Goal: Task Accomplishment & Management: Manage account settings

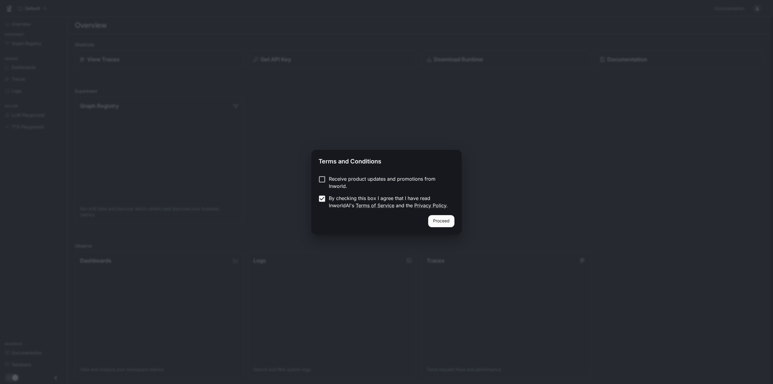
click at [446, 220] on button "Proceed" at bounding box center [441, 221] width 26 height 12
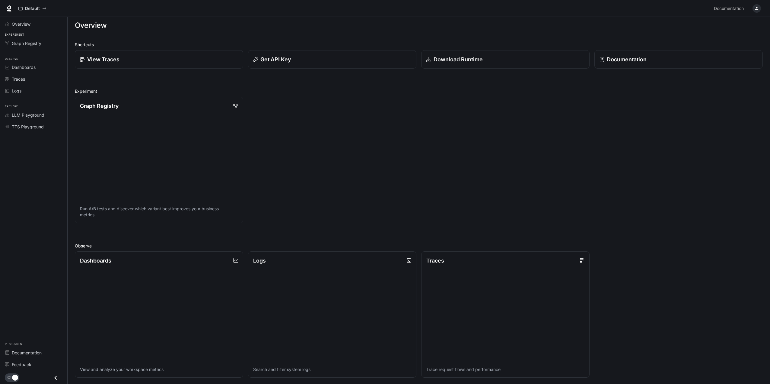
click at [759, 8] on div "button" at bounding box center [757, 8] width 8 height 8
click at [683, 27] on p "[PERSON_NAME]" at bounding box center [707, 25] width 74 height 7
click at [723, 60] on button "Cancel" at bounding box center [727, 61] width 19 height 10
click at [27, 152] on div at bounding box center [386, 192] width 773 height 384
drag, startPoint x: 523, startPoint y: 293, endPoint x: 481, endPoint y: 150, distance: 148.7
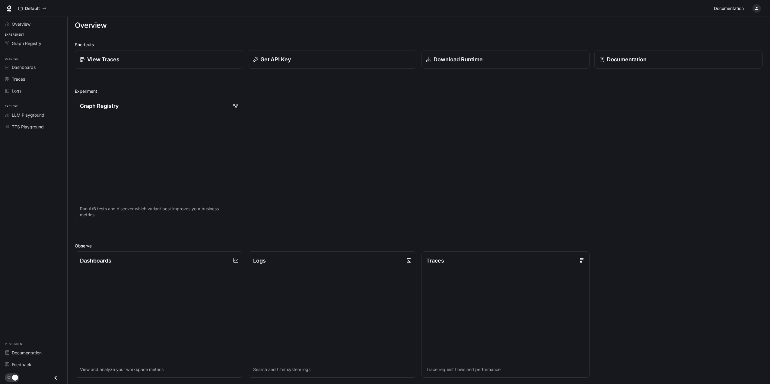
click at [729, 9] on span "Documentation" at bounding box center [729, 9] width 30 height 8
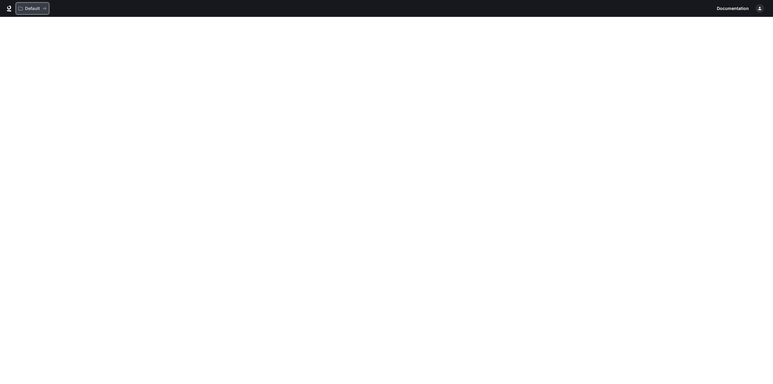
click at [40, 8] on div "Default" at bounding box center [30, 8] width 24 height 5
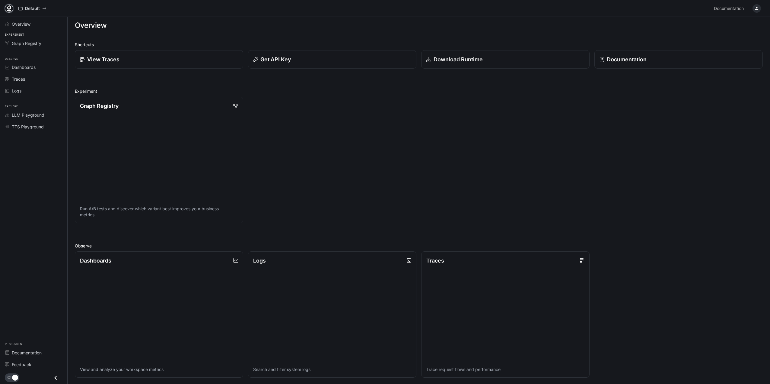
click at [8, 8] on icon at bounding box center [9, 7] width 4 height 4
click at [34, 66] on span "Dashboards" at bounding box center [24, 67] width 24 height 6
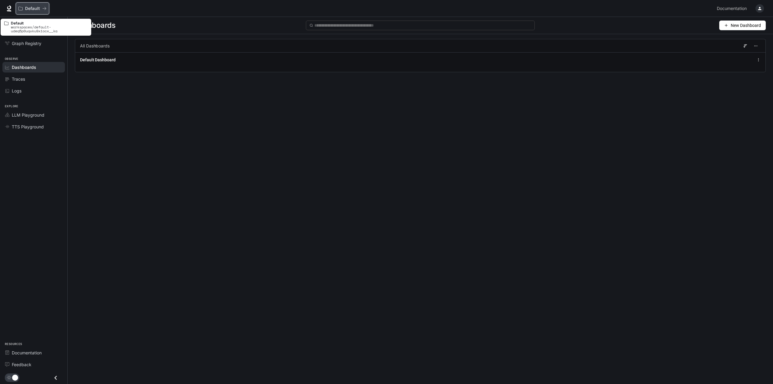
click at [31, 10] on p "Default" at bounding box center [32, 8] width 15 height 5
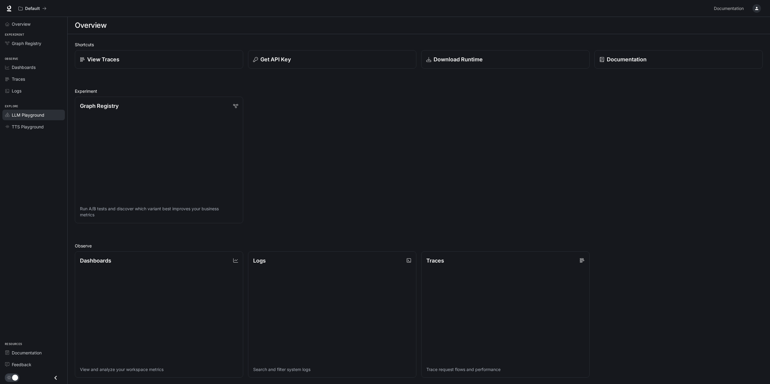
click at [37, 115] on span "LLM Playground" at bounding box center [28, 115] width 33 height 6
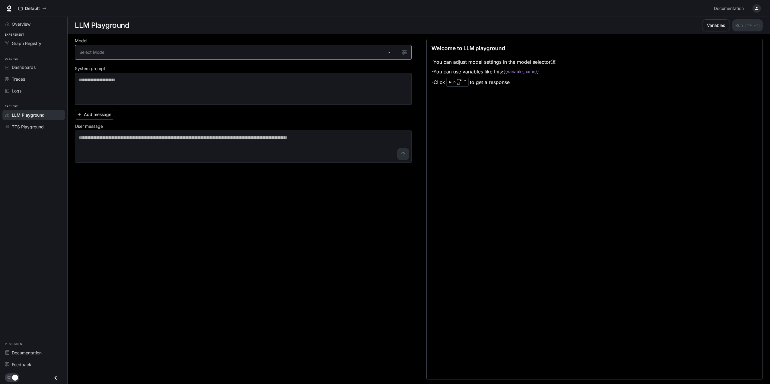
click at [120, 55] on body "Skip to main content Default Documentation Documentation Portal Overview Experi…" at bounding box center [385, 192] width 770 height 384
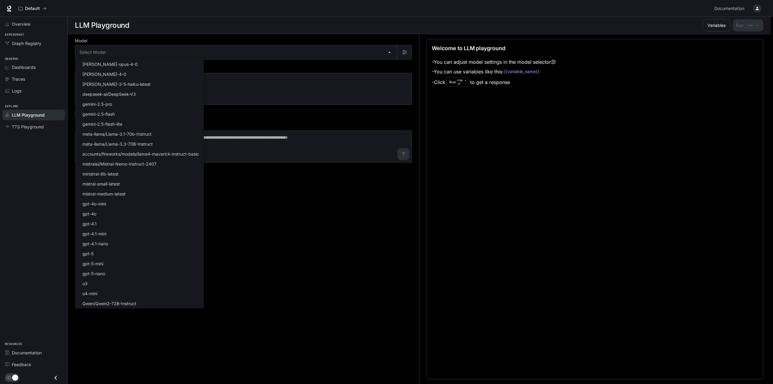
click at [358, 212] on div at bounding box center [386, 192] width 773 height 384
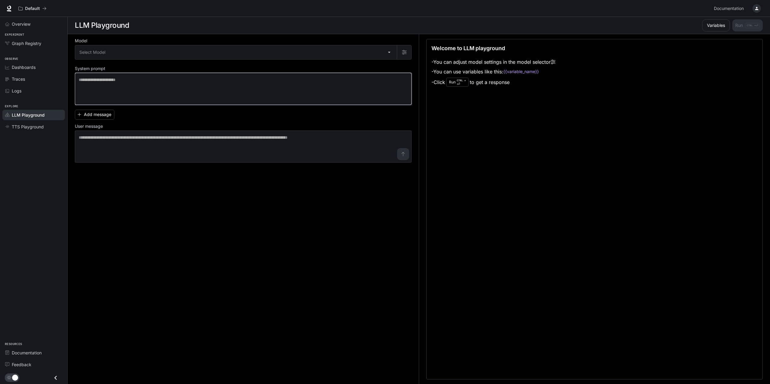
click at [106, 86] on textarea at bounding box center [243, 89] width 329 height 24
click at [718, 26] on button "Variables" at bounding box center [716, 25] width 28 height 12
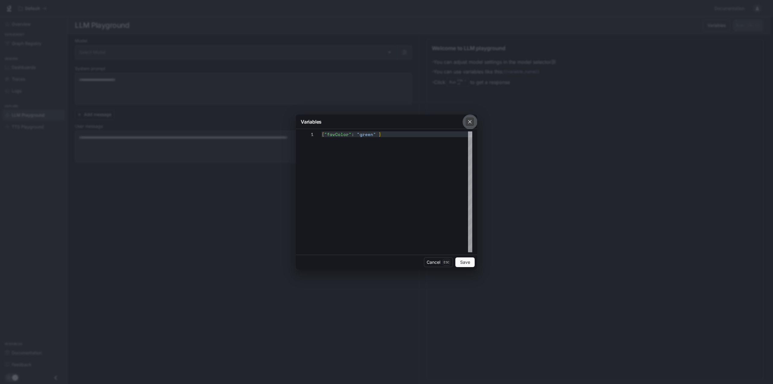
click at [473, 120] on div "button" at bounding box center [470, 122] width 10 height 10
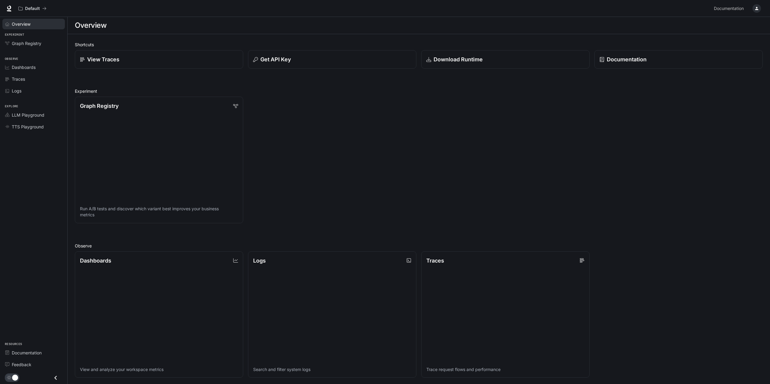
click at [22, 21] on span "Overview" at bounding box center [21, 24] width 19 height 6
click at [30, 10] on p "Default" at bounding box center [32, 8] width 15 height 5
click at [25, 8] on p "Default" at bounding box center [32, 8] width 15 height 5
click at [755, 10] on icon "button" at bounding box center [757, 8] width 5 height 5
click at [691, 60] on span "API Keys" at bounding box center [719, 63] width 78 height 6
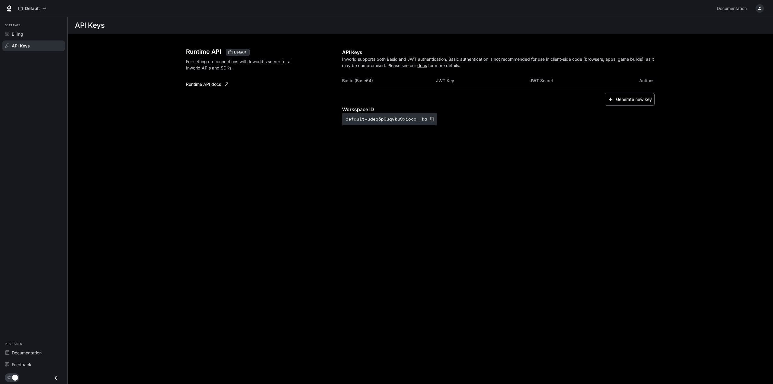
click at [629, 99] on button "Generate new key" at bounding box center [630, 99] width 50 height 13
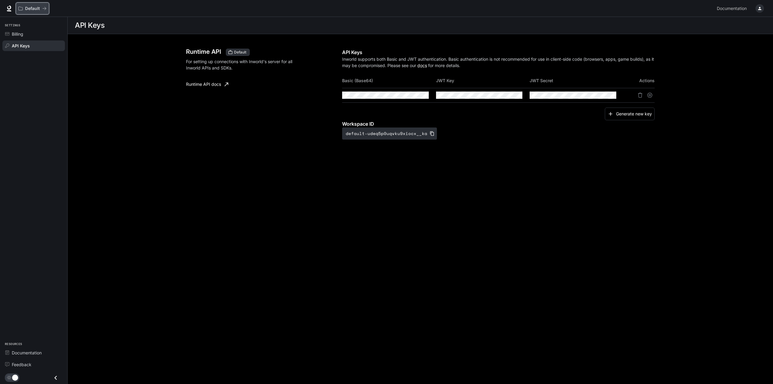
click at [27, 6] on p "Default" at bounding box center [32, 8] width 15 height 5
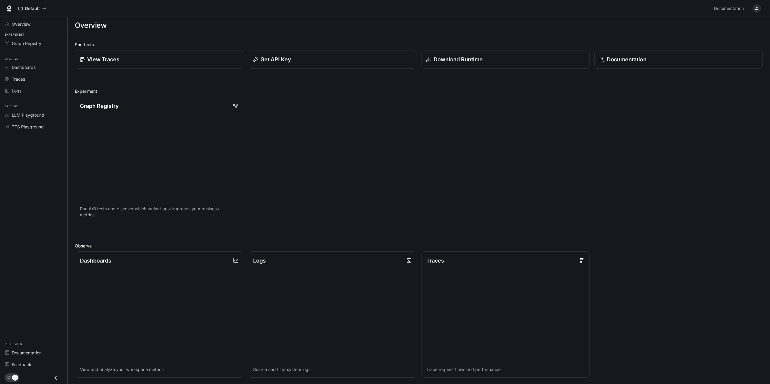
click at [109, 76] on div "Shortcuts View Traces Get API Key Download Runtime Documentation Experiment Gra…" at bounding box center [419, 286] width 688 height 490
click at [20, 68] on span "Dashboards" at bounding box center [24, 67] width 24 height 6
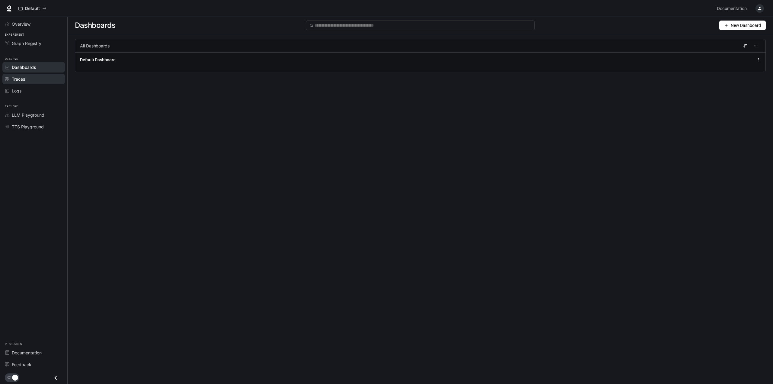
click at [26, 82] on link "Traces" at bounding box center [33, 79] width 62 height 11
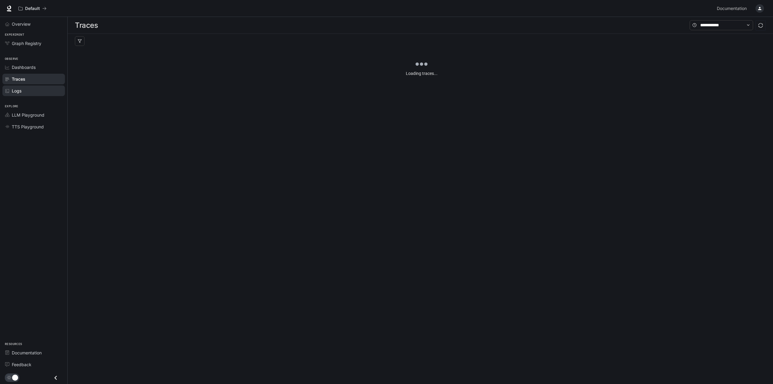
click at [21, 90] on span "Logs" at bounding box center [17, 91] width 10 height 6
click at [19, 81] on span "Traces" at bounding box center [18, 79] width 13 height 6
click at [22, 26] on span "Overview" at bounding box center [21, 24] width 19 height 6
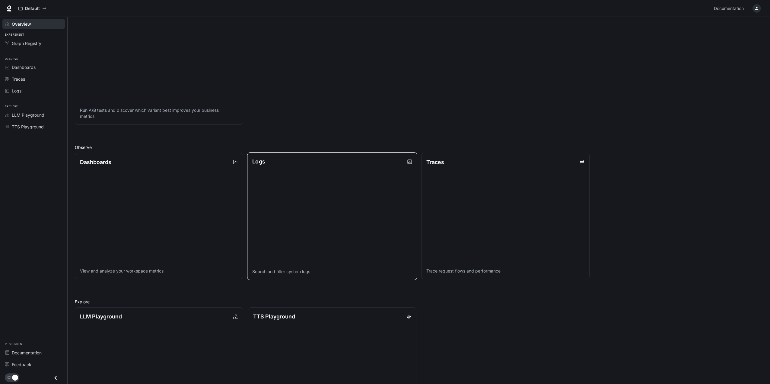
scroll to position [155, 0]
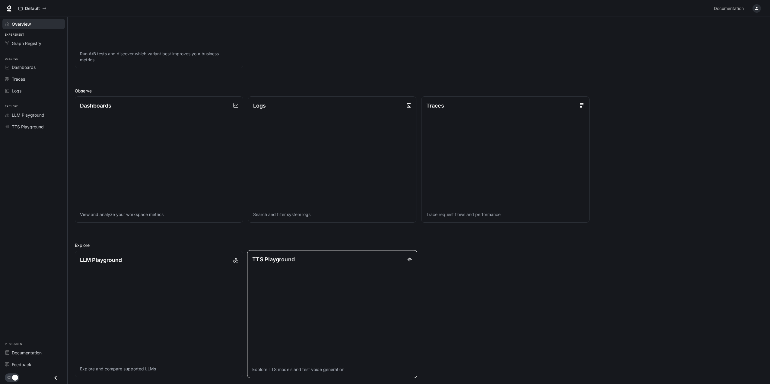
drag, startPoint x: 468, startPoint y: 261, endPoint x: 286, endPoint y: 281, distance: 183.1
click at [468, 261] on div "LLM Playground Explore and compare supported LLMs TTS Playground Explore TTS mo…" at bounding box center [416, 311] width 693 height 131
click at [160, 293] on link "LLM Playground Explore and compare supported LLMs" at bounding box center [159, 314] width 170 height 128
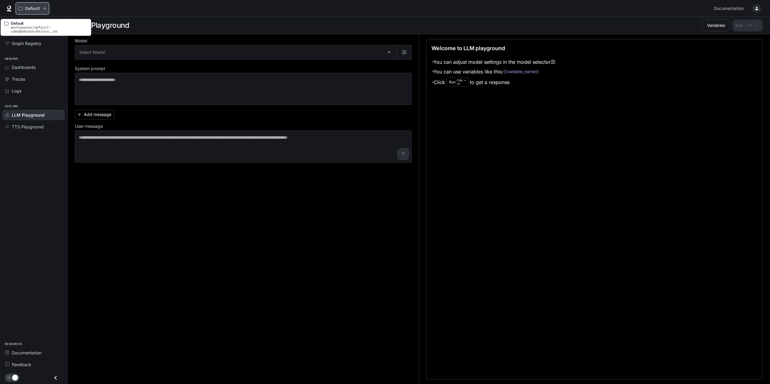
click at [35, 6] on p "Default" at bounding box center [32, 8] width 15 height 5
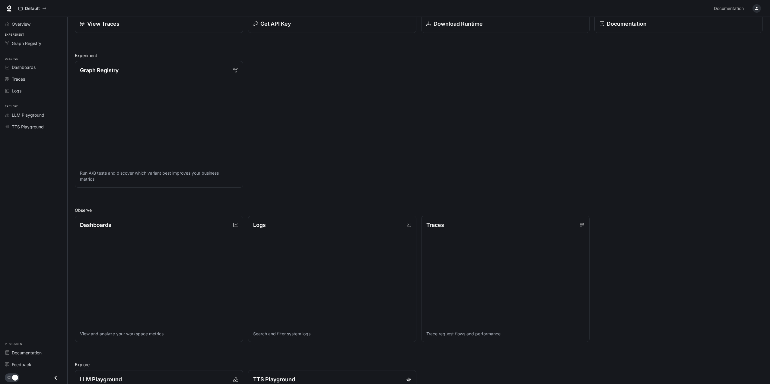
scroll to position [4, 0]
